Goal: Entertainment & Leisure: Consume media (video, audio)

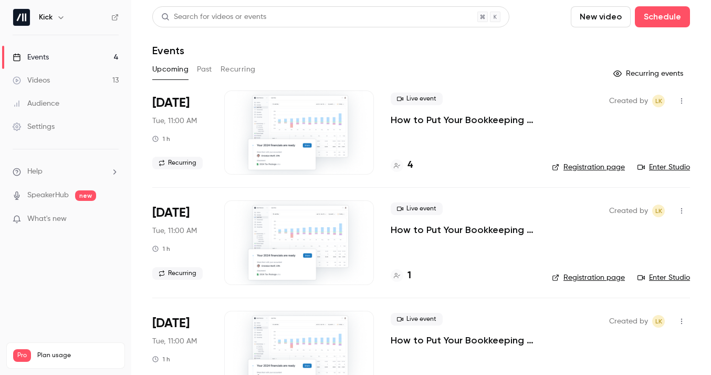
click at [204, 68] on button "Past" at bounding box center [204, 69] width 15 height 17
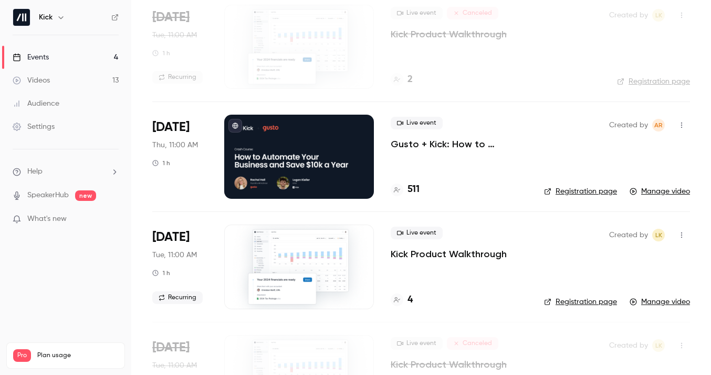
scroll to position [394, 0]
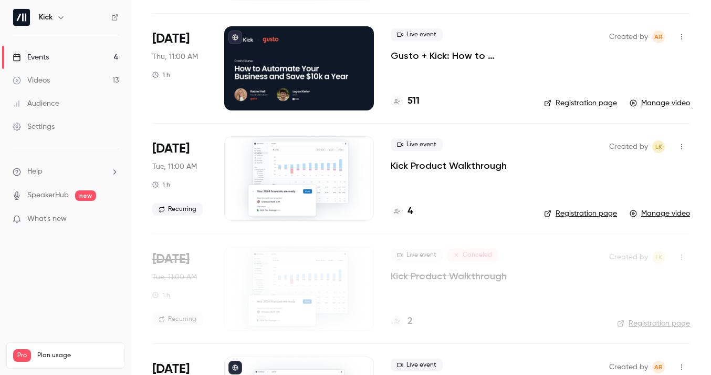
click at [473, 56] on p "Gusto + Kick: How to Automate your Business and Save $10k a Year" at bounding box center [459, 55] width 137 height 13
